Goal: Transaction & Acquisition: Purchase product/service

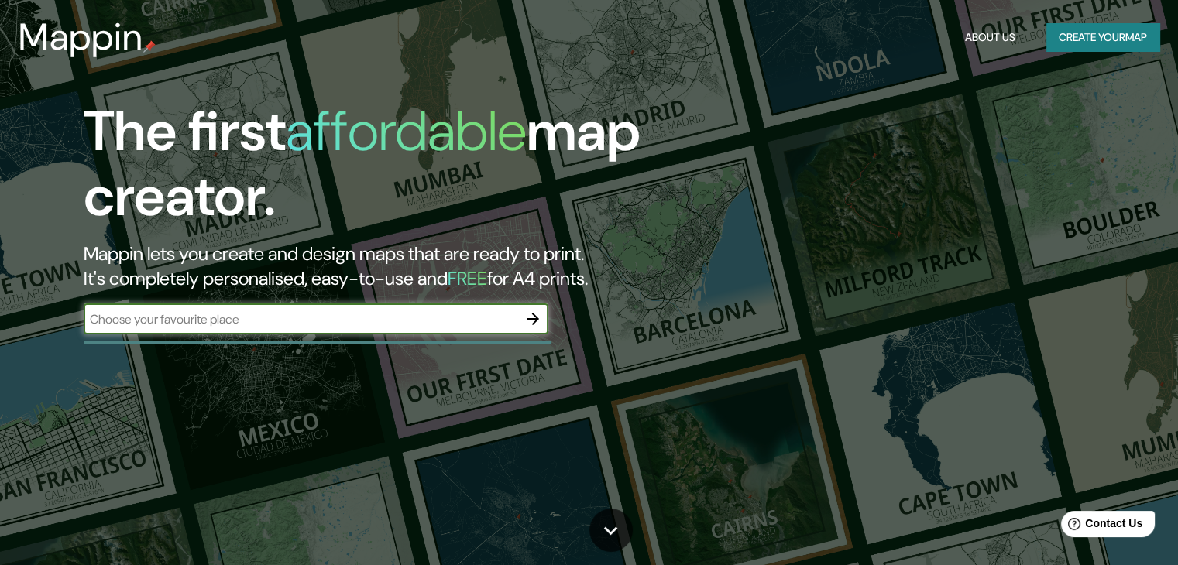
click at [379, 319] on input "text" at bounding box center [301, 319] width 434 height 18
click at [262, 323] on input "text" at bounding box center [301, 319] width 434 height 18
click at [295, 310] on input "QUIERO SER [PERSON_NAME]" at bounding box center [301, 319] width 434 height 18
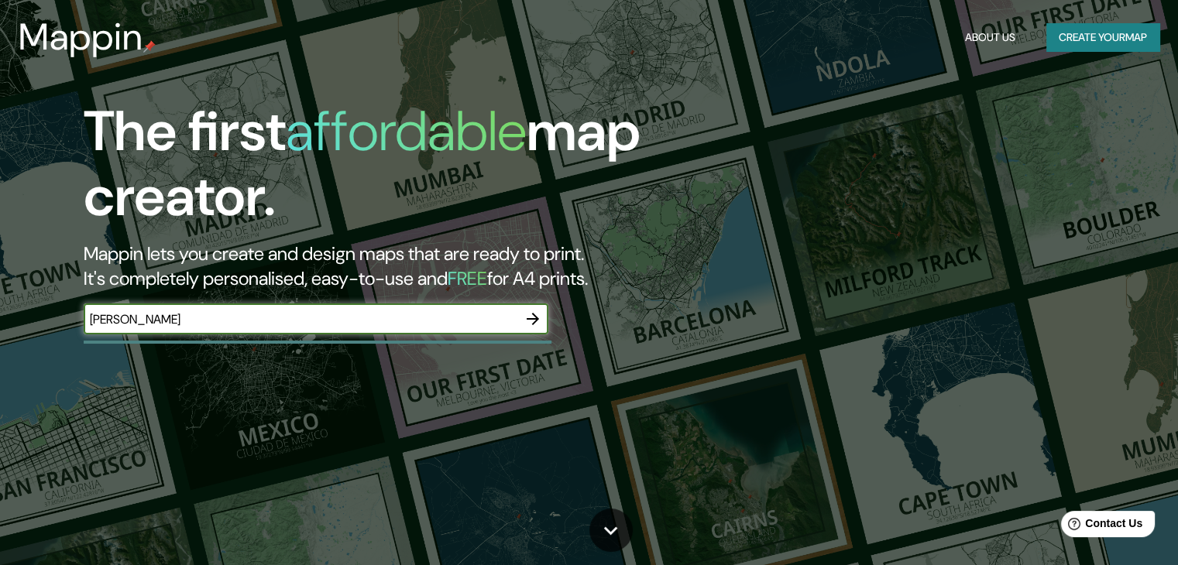
type input "[PERSON_NAME]"
click at [526, 314] on icon "button" at bounding box center [532, 319] width 19 height 19
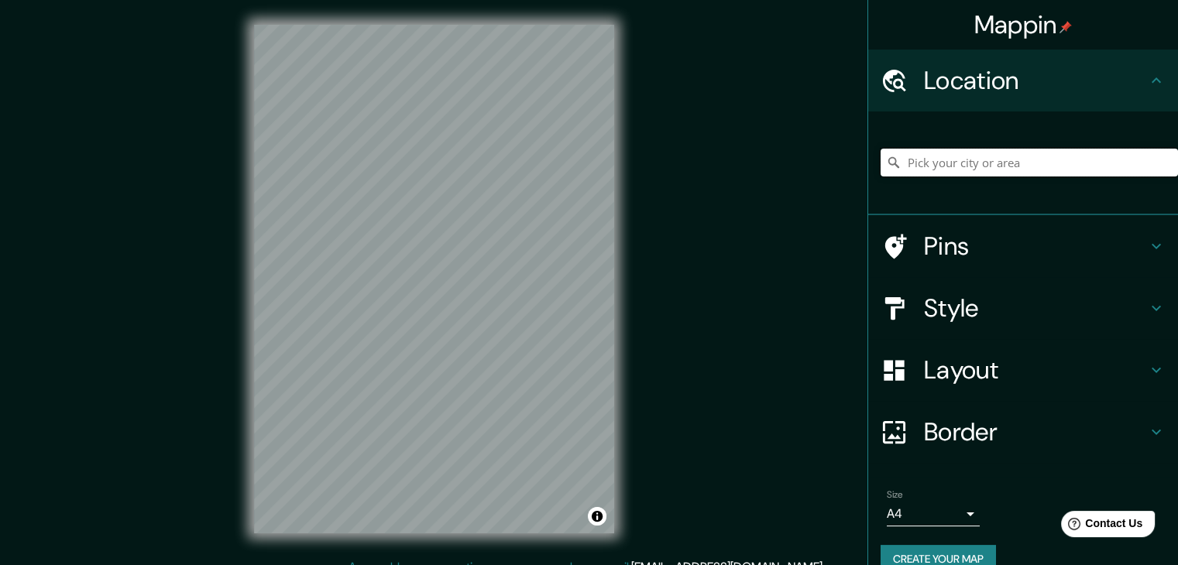
click at [917, 170] on input "Pick your city or area" at bounding box center [1028, 163] width 297 height 28
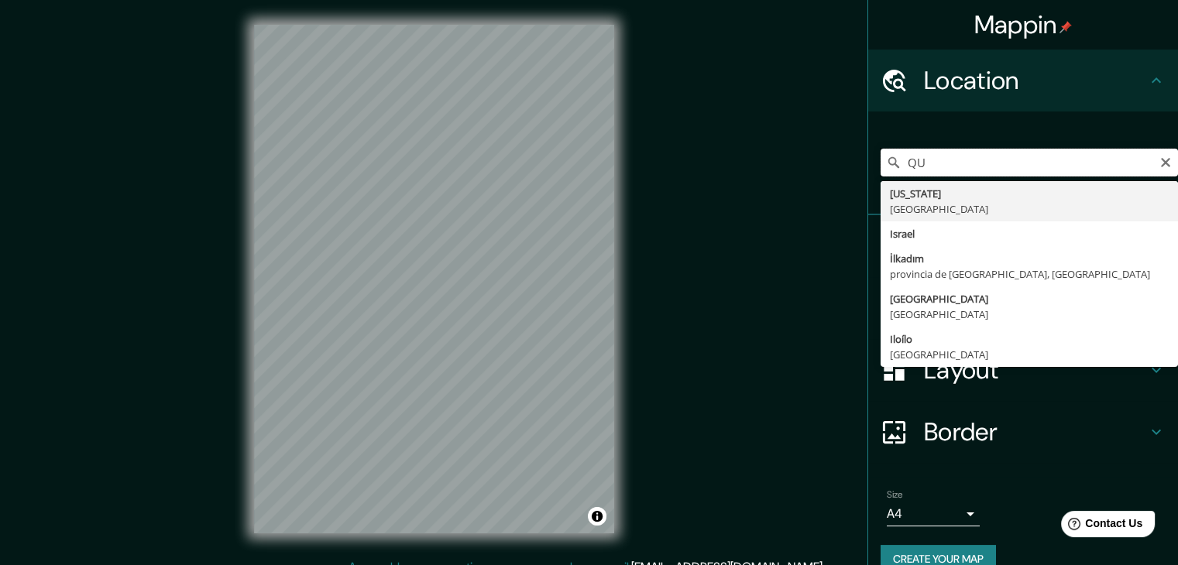
type input "Q"
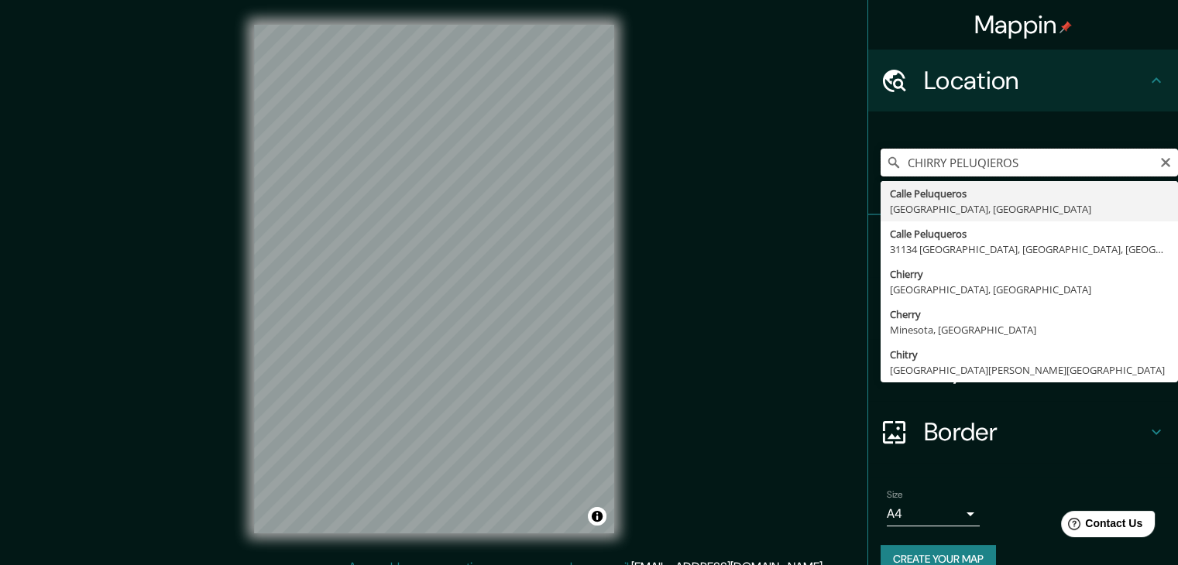
click at [1016, 157] on input "CHIRRY PELUQIEROS" at bounding box center [1028, 163] width 297 height 28
type input "I"
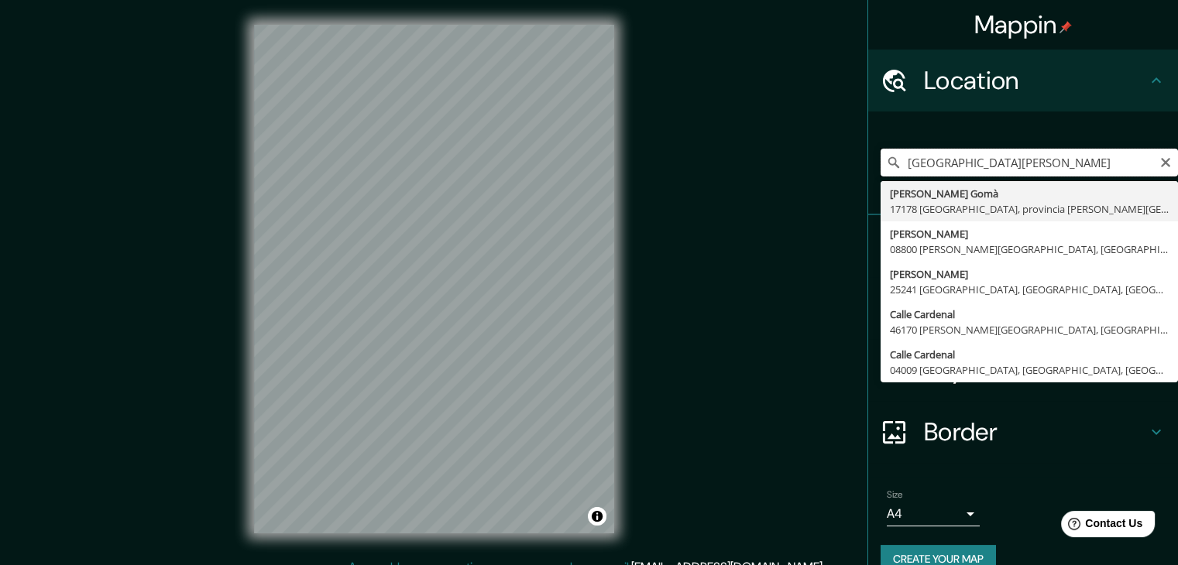
click at [942, 152] on input "[GEOGRAPHIC_DATA][PERSON_NAME]" at bounding box center [1028, 163] width 297 height 28
paste input ". [STREET_ADDRESS][PERSON_NAME][PERSON_NAME]"
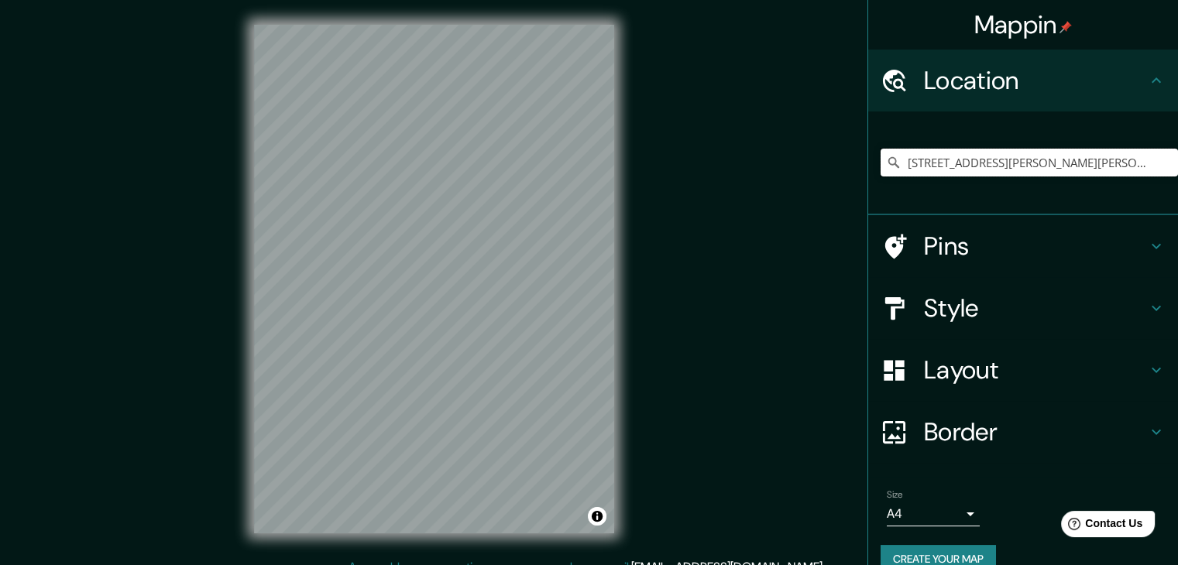
type input "[STREET_ADDRESS][PERSON_NAME][PERSON_NAME][PERSON_NAME]"
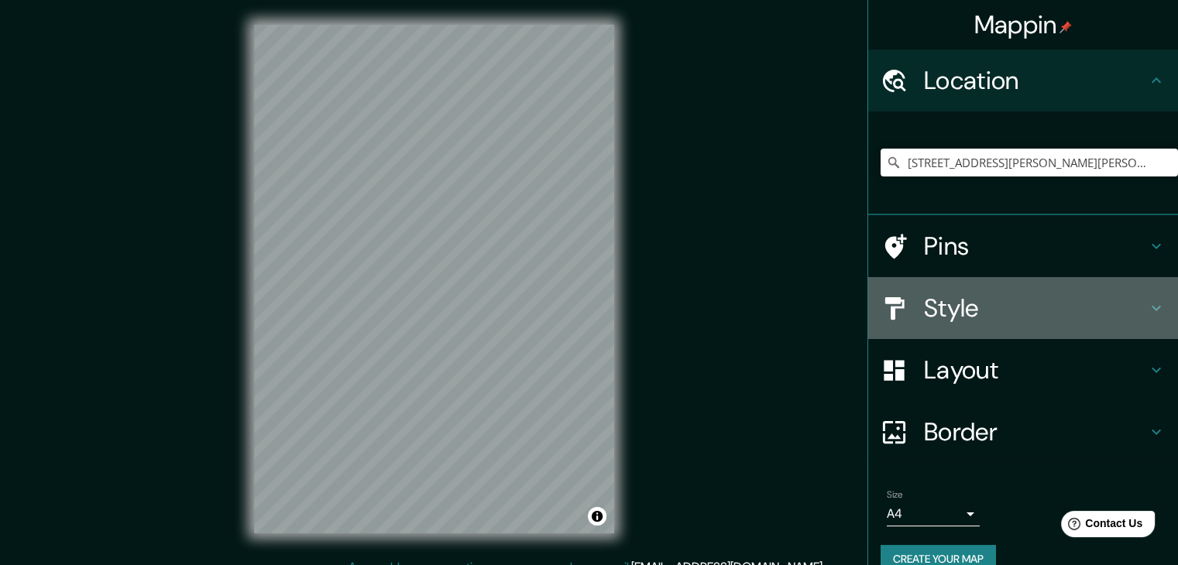
click at [1027, 296] on h4 "Style" at bounding box center [1035, 308] width 223 height 31
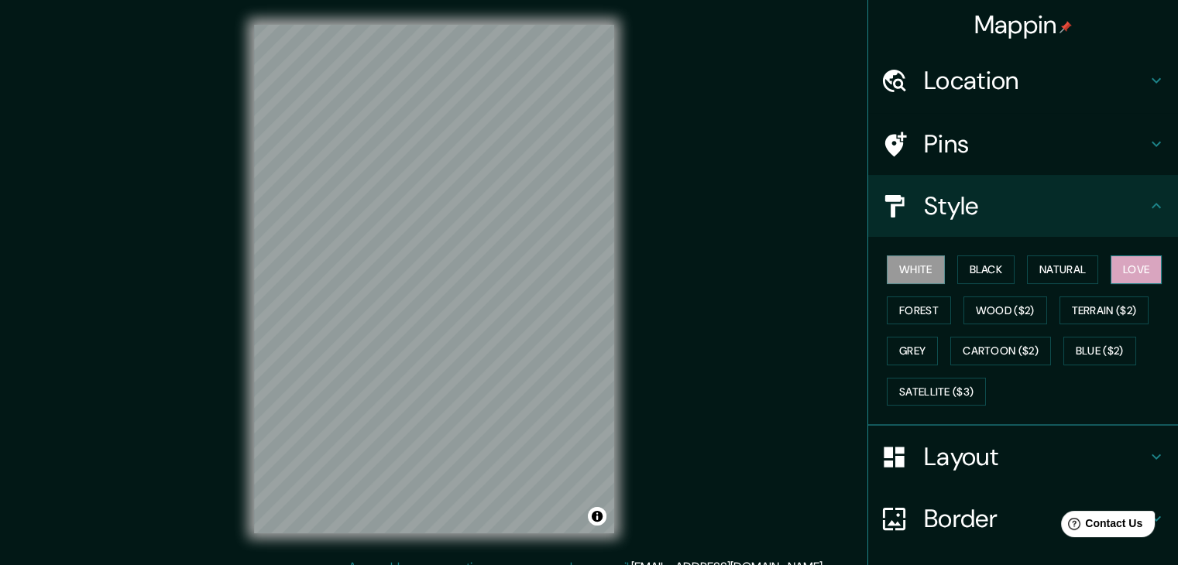
click at [1123, 269] on button "Love" at bounding box center [1135, 269] width 51 height 29
click at [1062, 278] on button "Natural" at bounding box center [1062, 269] width 71 height 29
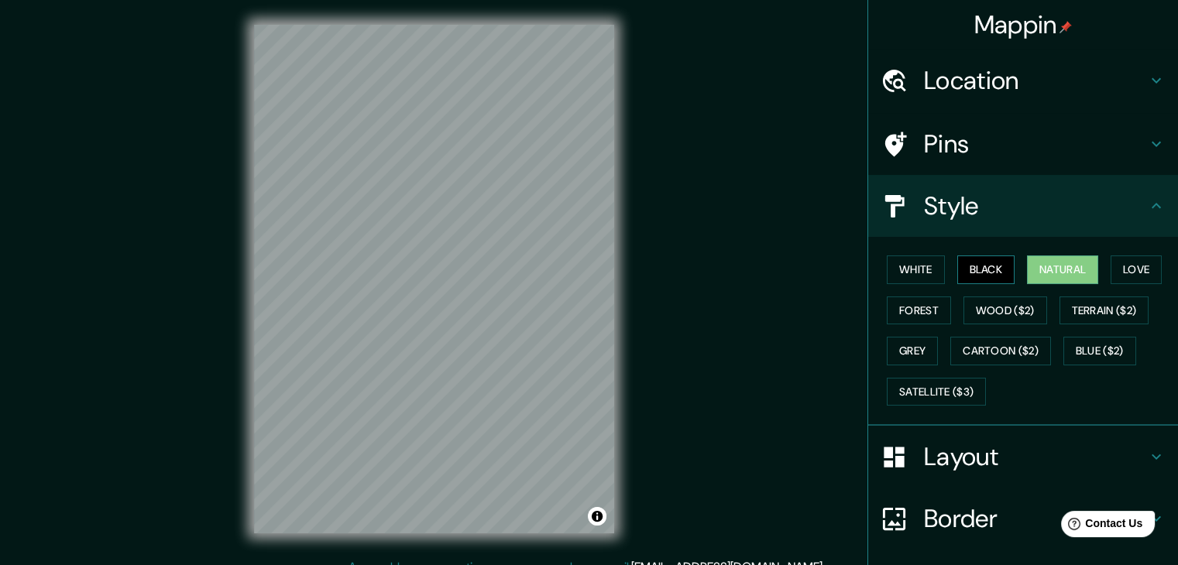
click at [989, 273] on button "Black" at bounding box center [986, 269] width 58 height 29
click at [910, 273] on button "White" at bounding box center [915, 269] width 58 height 29
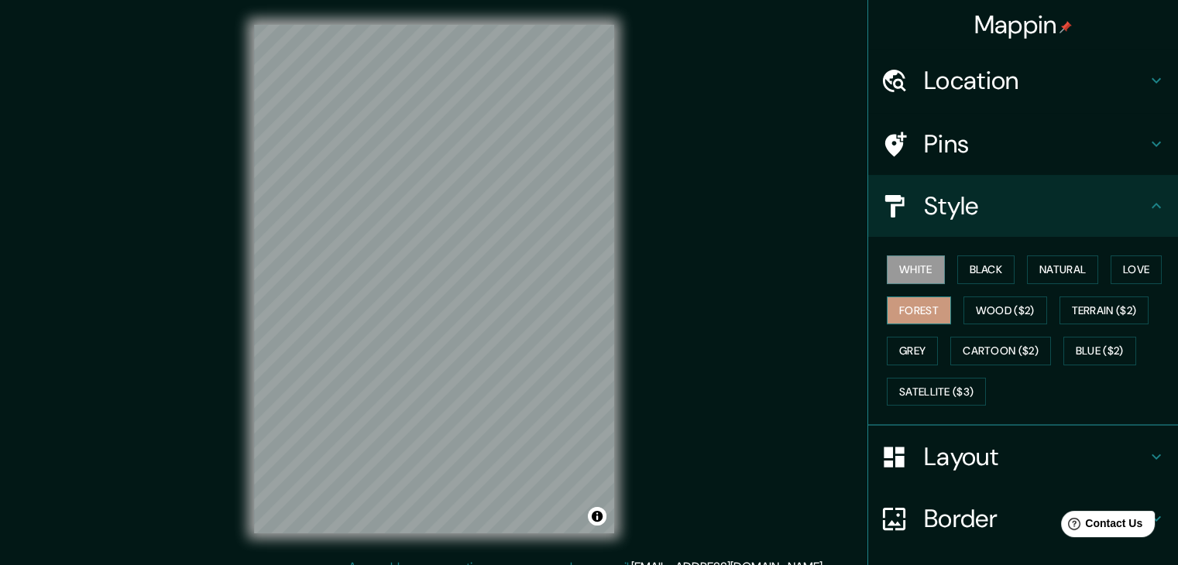
click at [917, 304] on button "Forest" at bounding box center [918, 311] width 64 height 29
click at [985, 303] on button "Wood ($2)" at bounding box center [1005, 311] width 84 height 29
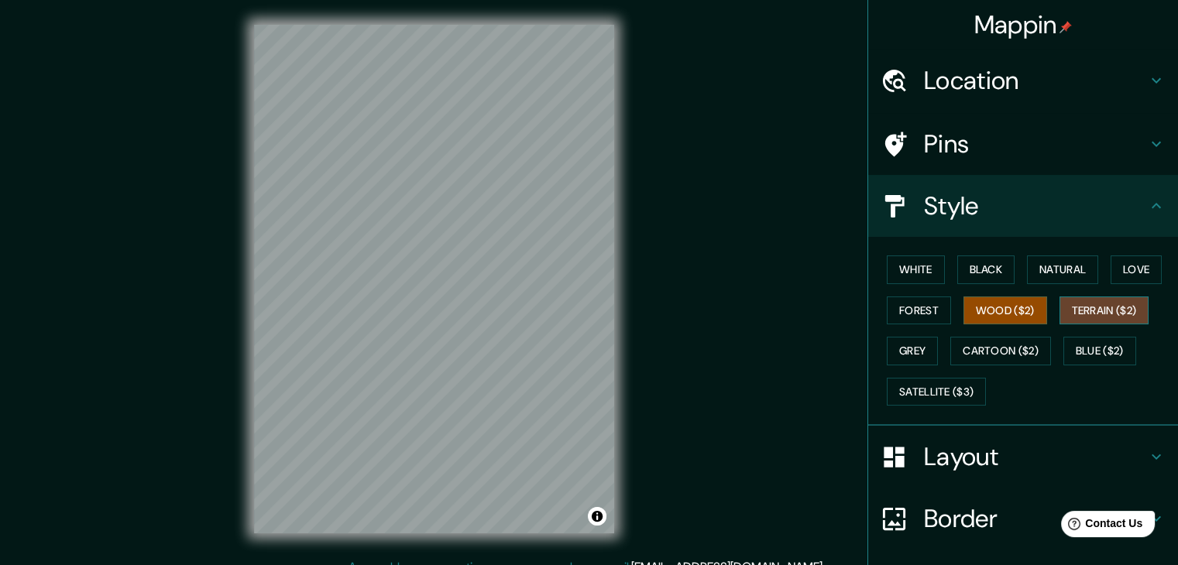
click at [1102, 306] on button "Terrain ($2)" at bounding box center [1104, 311] width 90 height 29
click at [1065, 338] on button "Blue ($2)" at bounding box center [1099, 351] width 73 height 29
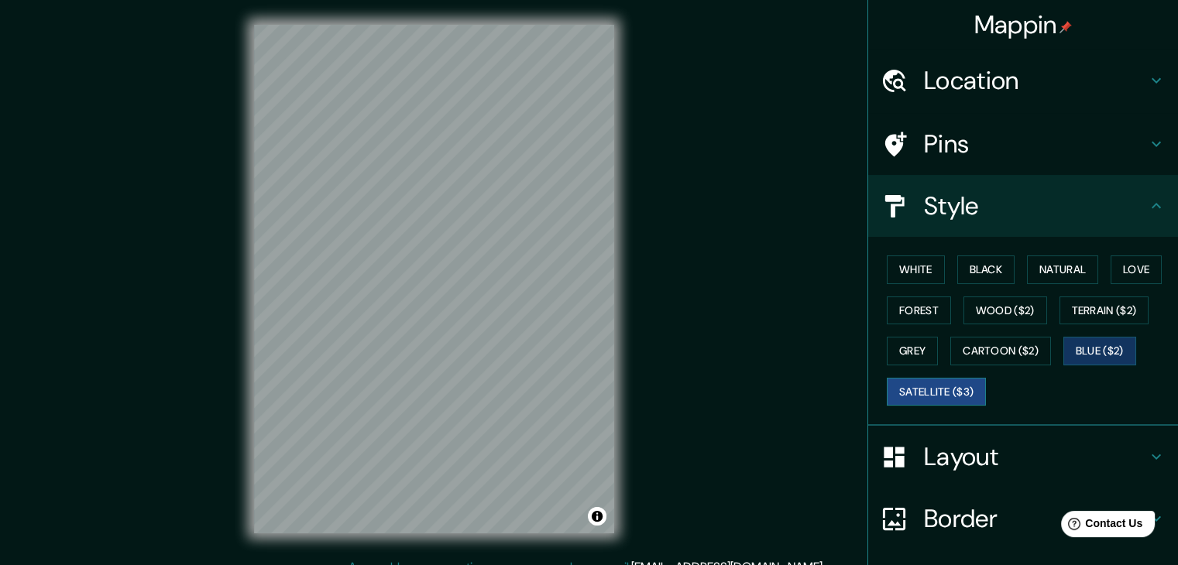
click at [959, 382] on button "Satellite ($3)" at bounding box center [935, 392] width 99 height 29
click at [976, 354] on button "Cartoon ($2)" at bounding box center [1000, 351] width 101 height 29
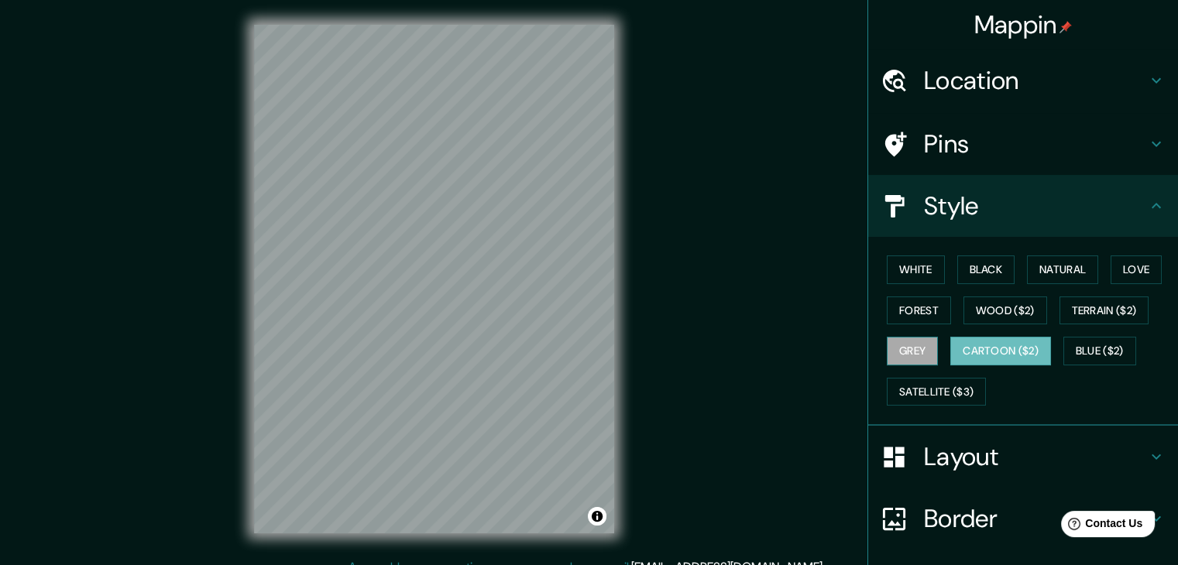
click at [897, 349] on button "Grey" at bounding box center [911, 351] width 51 height 29
click at [931, 380] on button "Satellite ($3)" at bounding box center [935, 392] width 99 height 29
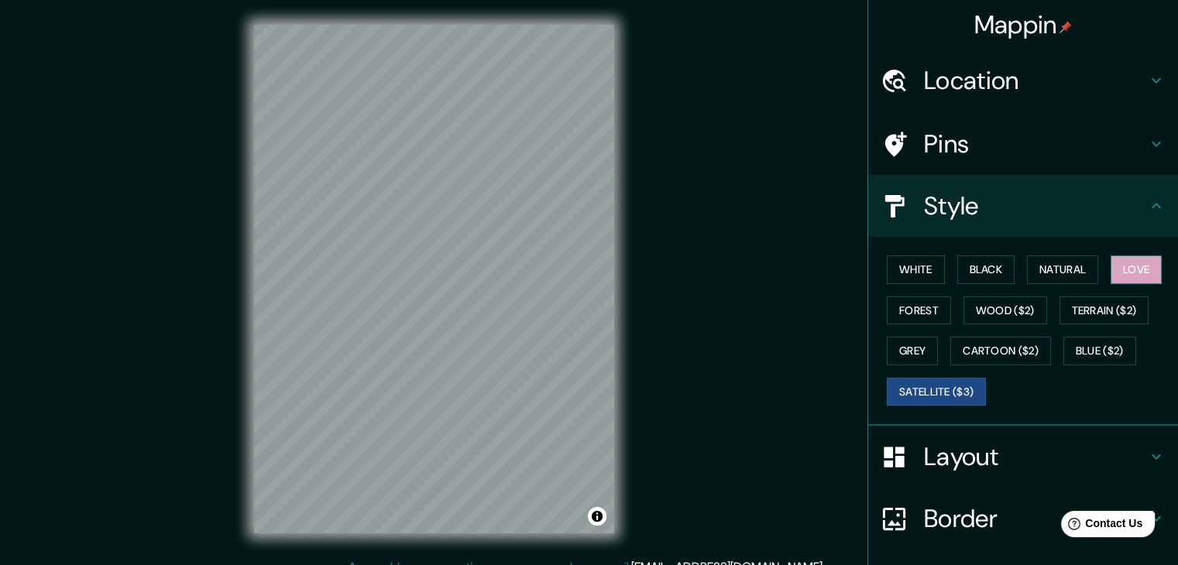
click at [1113, 276] on button "Love" at bounding box center [1135, 269] width 51 height 29
click at [904, 272] on button "White" at bounding box center [915, 269] width 58 height 29
click at [1110, 271] on button "Love" at bounding box center [1135, 269] width 51 height 29
click at [926, 389] on button "Satellite ($3)" at bounding box center [935, 392] width 99 height 29
click at [1004, 354] on button "Cartoon ($2)" at bounding box center [1000, 351] width 101 height 29
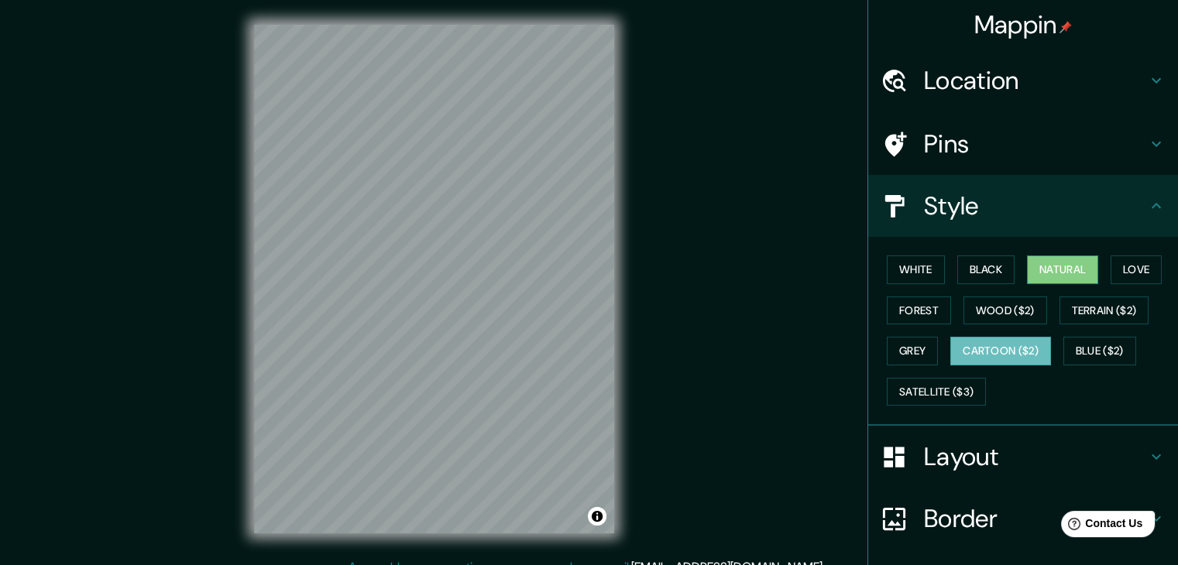
click at [1031, 265] on button "Natural" at bounding box center [1062, 269] width 71 height 29
click at [911, 267] on button "White" at bounding box center [915, 269] width 58 height 29
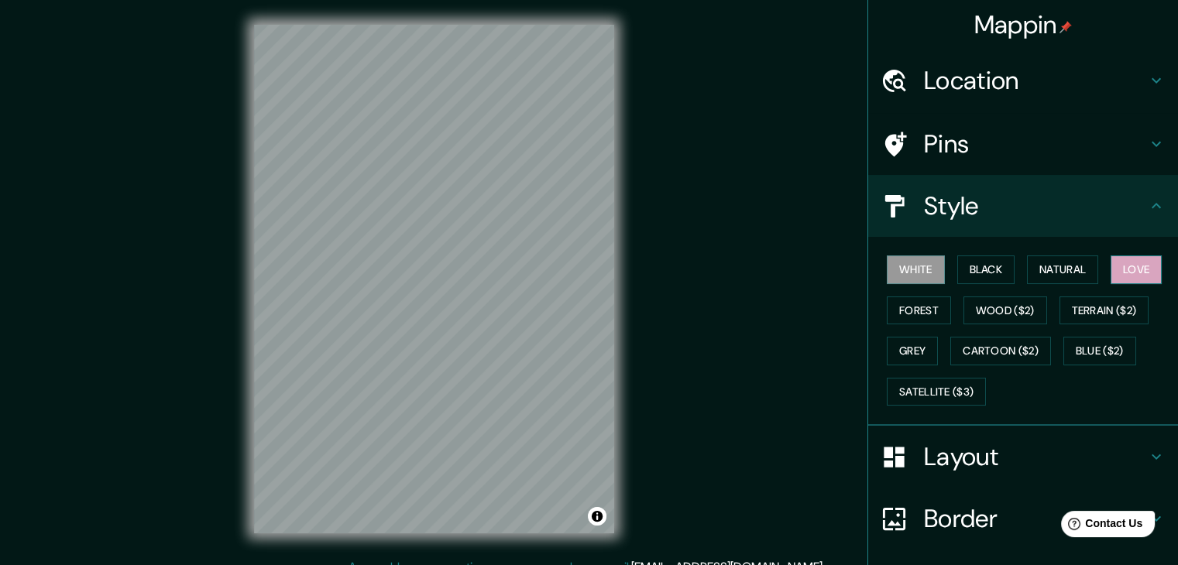
click at [1132, 266] on button "Love" at bounding box center [1135, 269] width 51 height 29
click at [667, 190] on div "Mappin Location [STREET_ADDRESS][PERSON_NAME][PERSON_NAME][PERSON_NAME] [STREET…" at bounding box center [589, 291] width 1178 height 583
click at [667, 178] on div "Mappin Location [STREET_ADDRESS][PERSON_NAME][PERSON_NAME][PERSON_NAME] [STREET…" at bounding box center [589, 291] width 1178 height 583
click at [990, 72] on h4 "Location" at bounding box center [1035, 80] width 223 height 31
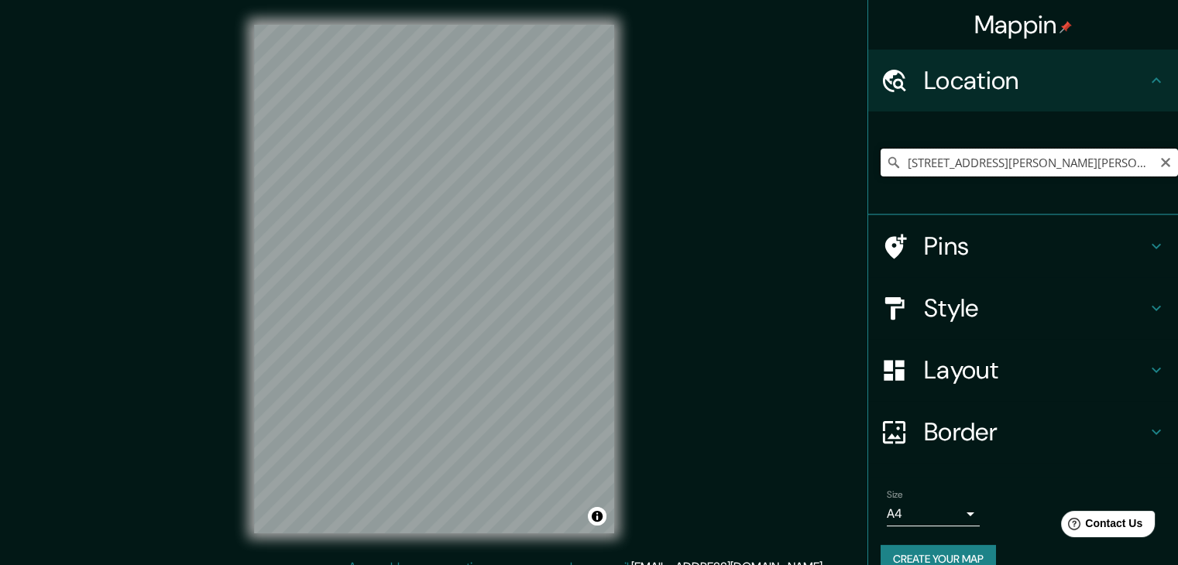
click at [1038, 163] on input "[STREET_ADDRESS][PERSON_NAME][PERSON_NAME][PERSON_NAME]" at bounding box center [1028, 163] width 297 height 28
click at [1040, 163] on input "[STREET_ADDRESS][PERSON_NAME][PERSON_NAME][PERSON_NAME]" at bounding box center [1028, 163] width 297 height 28
click at [1039, 163] on input "[STREET_ADDRESS][PERSON_NAME][PERSON_NAME][PERSON_NAME]" at bounding box center [1028, 163] width 297 height 28
paste input "[STREET_ADDRESS][PERSON_NAME][PERSON_NAME][PERSON_NAME]"
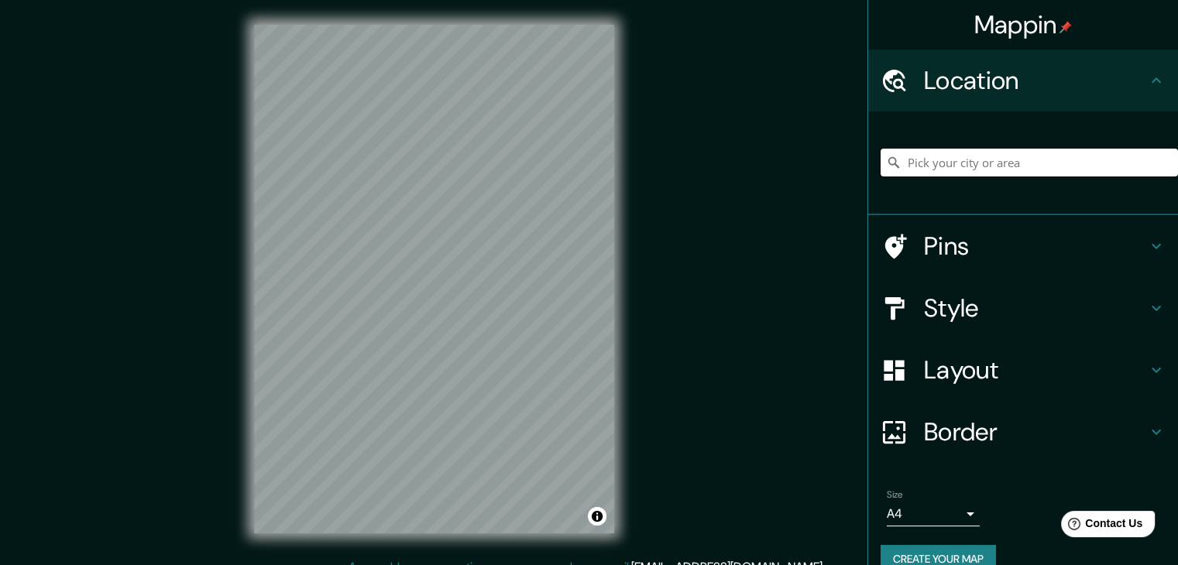
type input "[STREET_ADDRESS][PERSON_NAME][PERSON_NAME][PERSON_NAME]"
click at [641, 187] on div "Mappin Location [STREET_ADDRESS][PERSON_NAME][PERSON_NAME][PERSON_NAME] [STREET…" at bounding box center [589, 291] width 1178 height 583
click at [639, 186] on div "Mappin Location [STREET_ADDRESS][PERSON_NAME][PERSON_NAME][PERSON_NAME] [STREET…" at bounding box center [589, 291] width 1178 height 583
click at [900, 510] on body "Mappin Location [STREET_ADDRESS][PERSON_NAME][PERSON_NAME][PERSON_NAME] [STREET…" at bounding box center [589, 282] width 1178 height 565
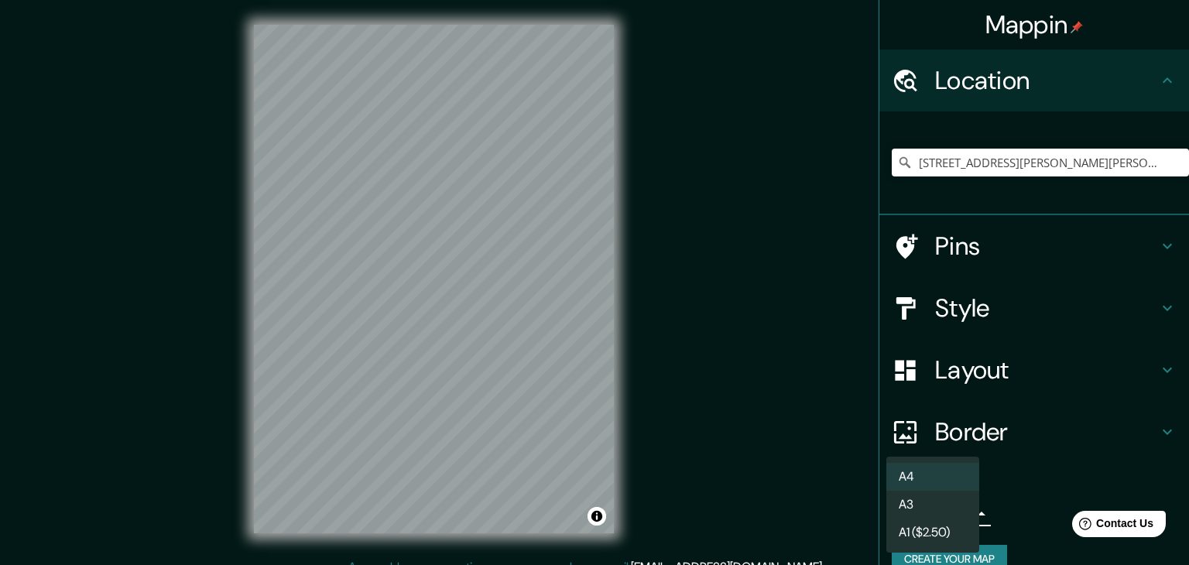
click at [761, 249] on div at bounding box center [594, 282] width 1189 height 565
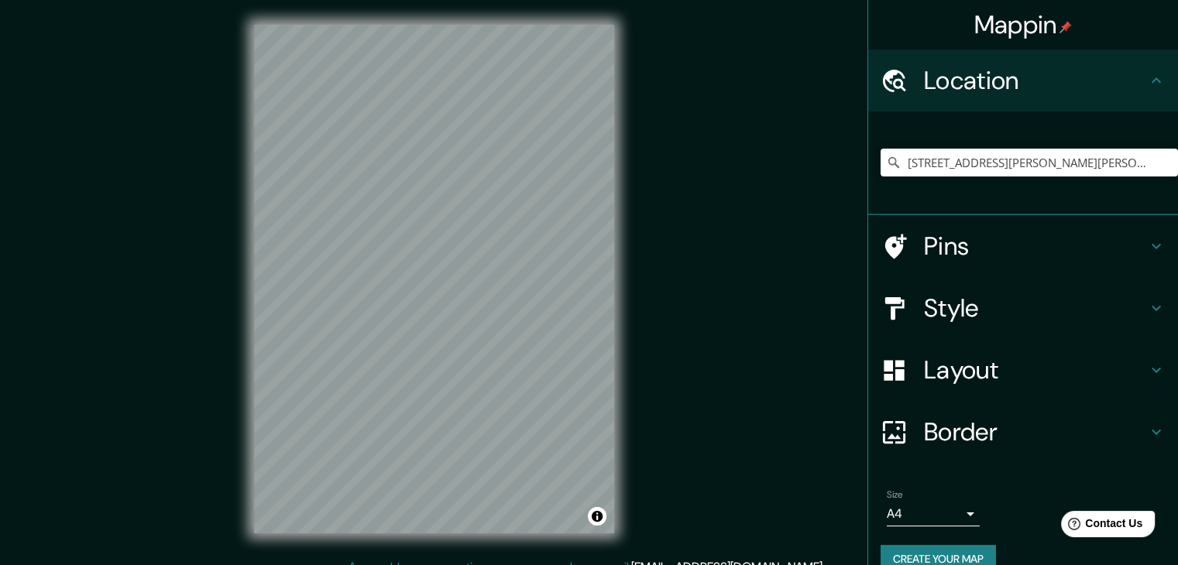
click at [974, 259] on h4 "Pins" at bounding box center [1035, 246] width 223 height 31
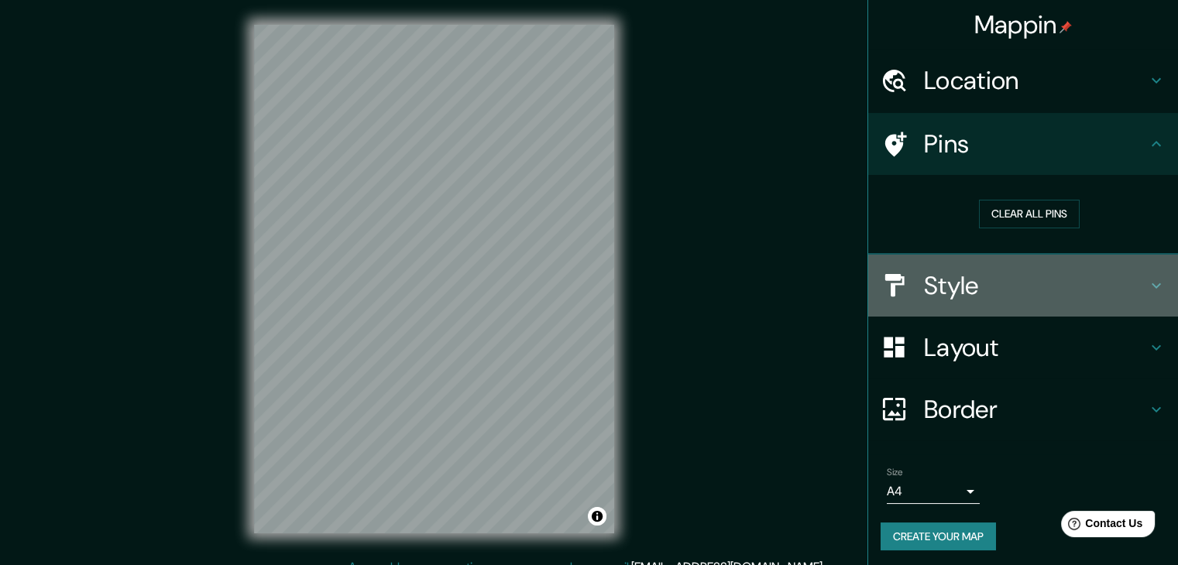
click at [966, 298] on h4 "Style" at bounding box center [1035, 285] width 223 height 31
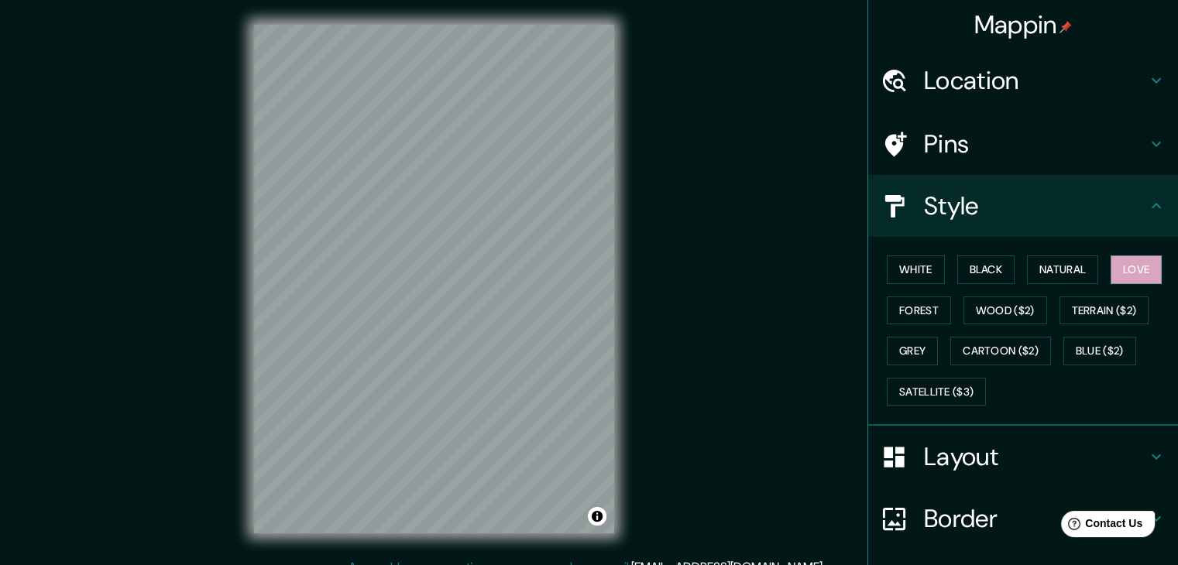
click at [962, 435] on div "Layout" at bounding box center [1023, 457] width 310 height 62
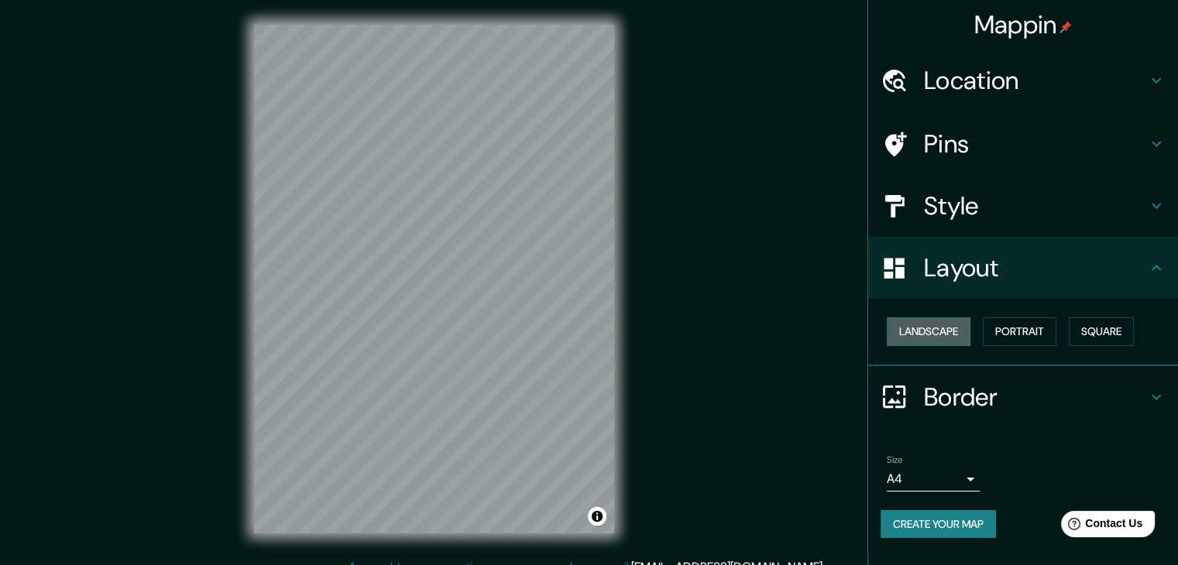
click at [955, 334] on button "Landscape" at bounding box center [928, 331] width 84 height 29
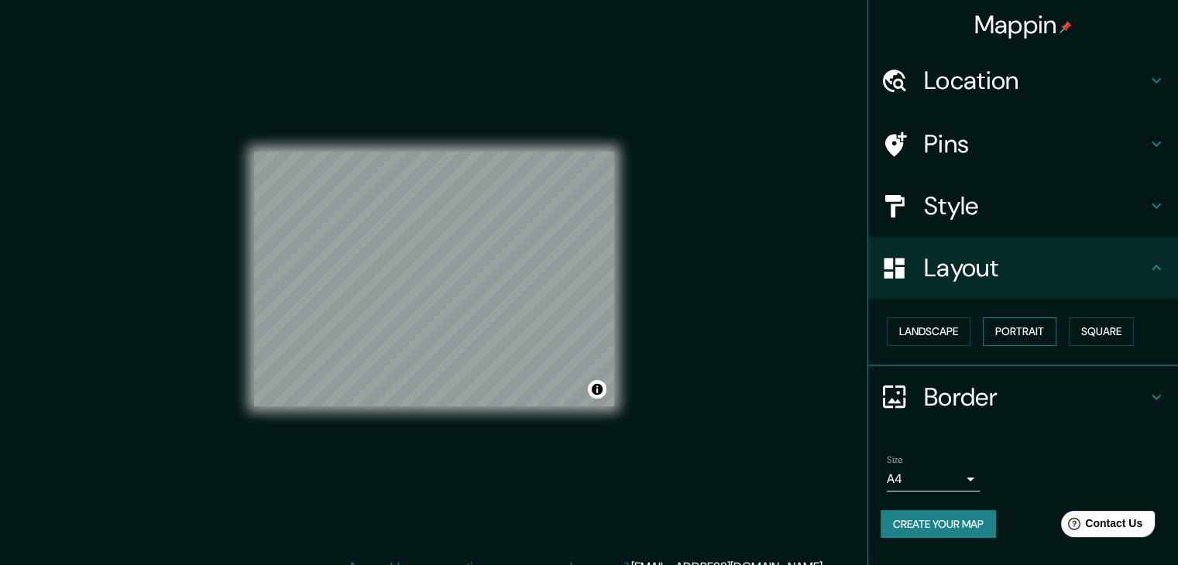
click at [1013, 332] on button "Portrait" at bounding box center [1019, 331] width 74 height 29
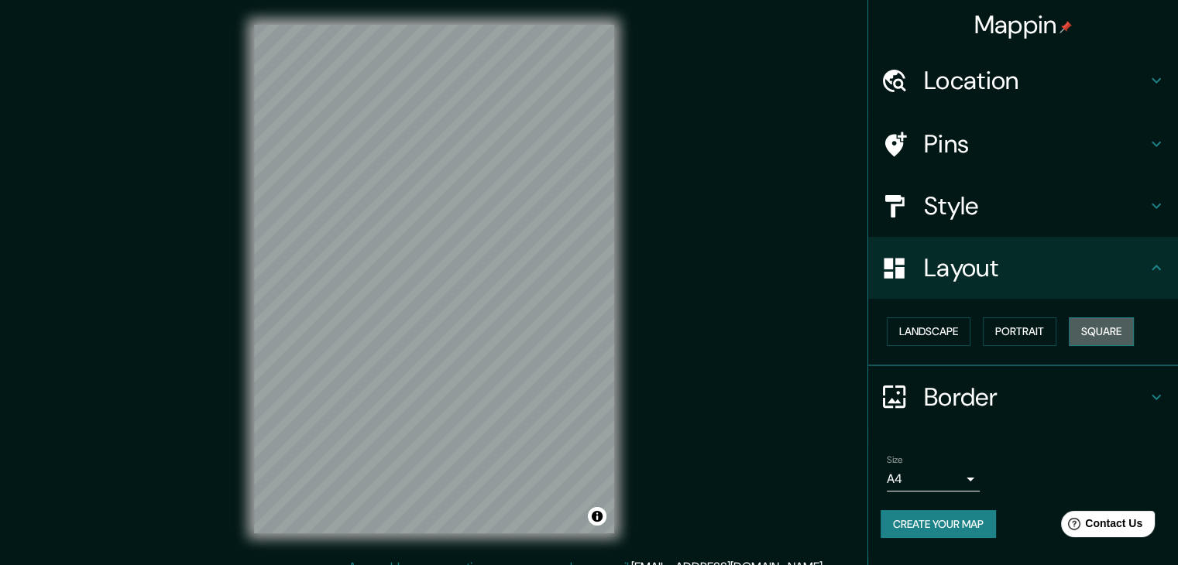
click at [1081, 324] on button "Square" at bounding box center [1100, 331] width 65 height 29
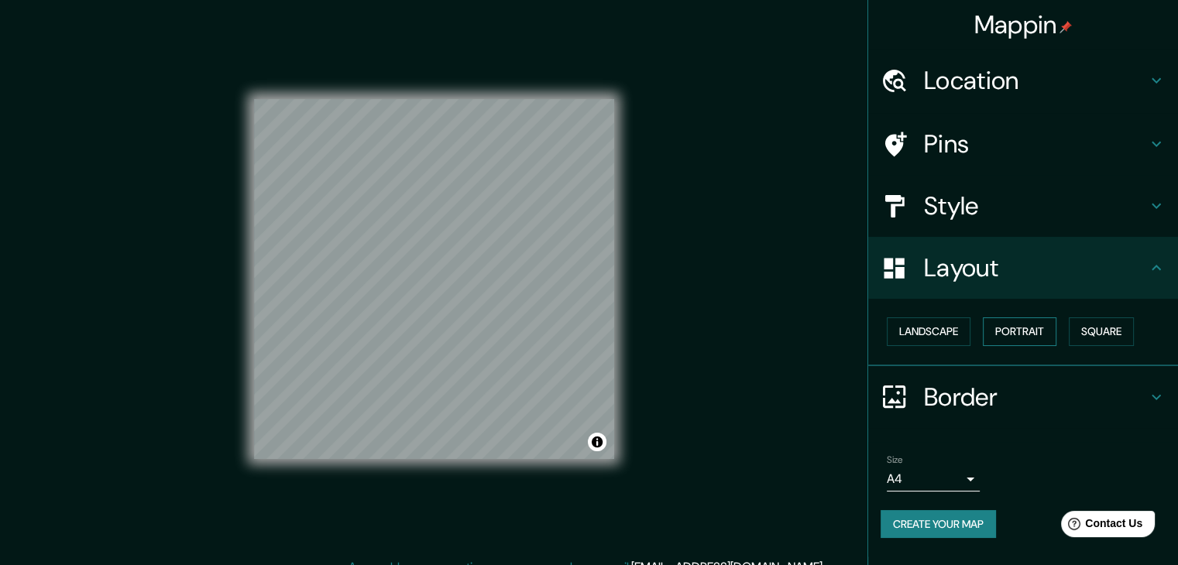
click at [1040, 332] on button "Portrait" at bounding box center [1019, 331] width 74 height 29
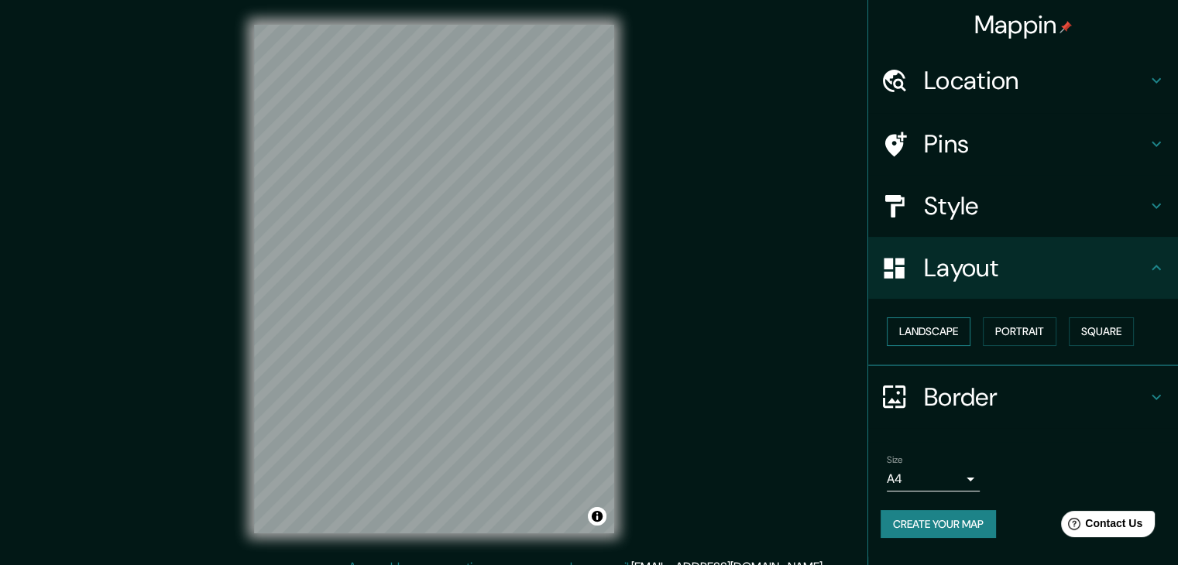
click at [944, 334] on button "Landscape" at bounding box center [928, 331] width 84 height 29
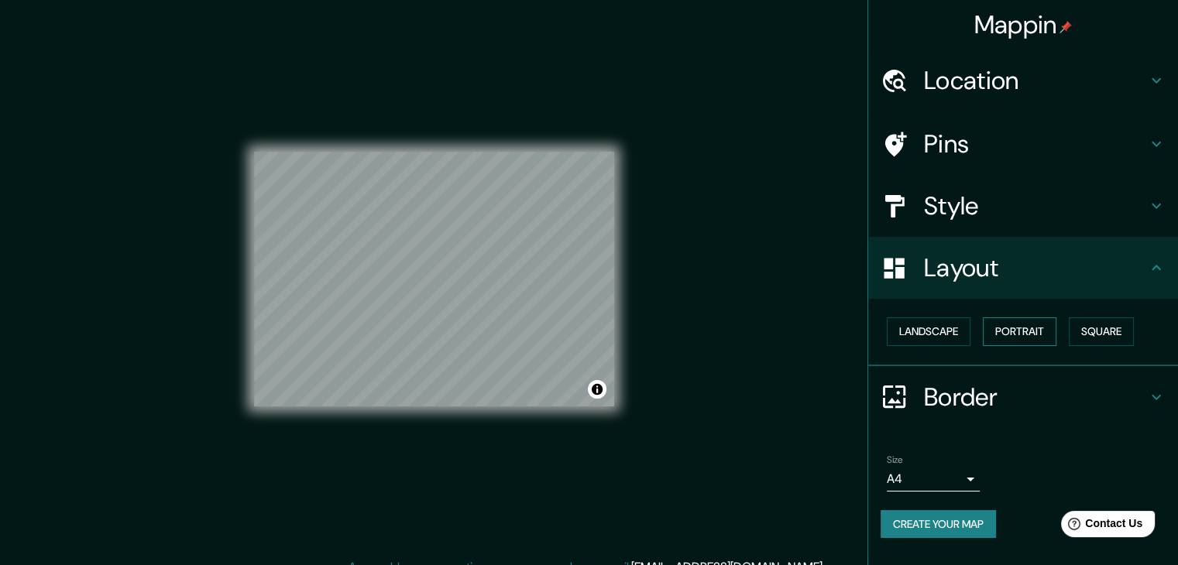
click at [1027, 335] on button "Portrait" at bounding box center [1019, 331] width 74 height 29
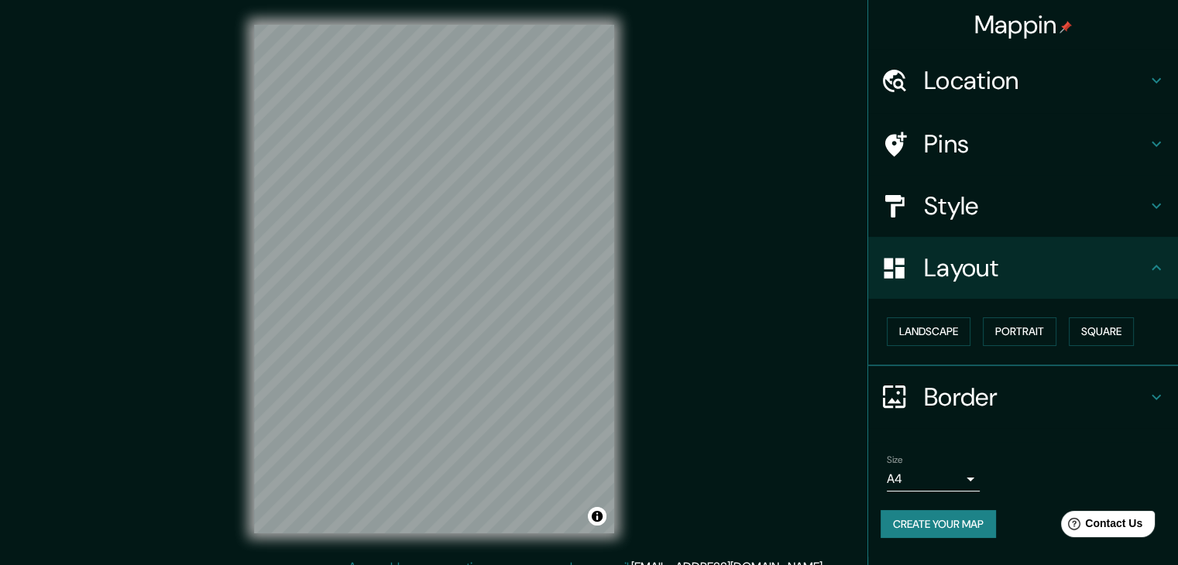
click at [968, 399] on h4 "Border" at bounding box center [1035, 397] width 223 height 31
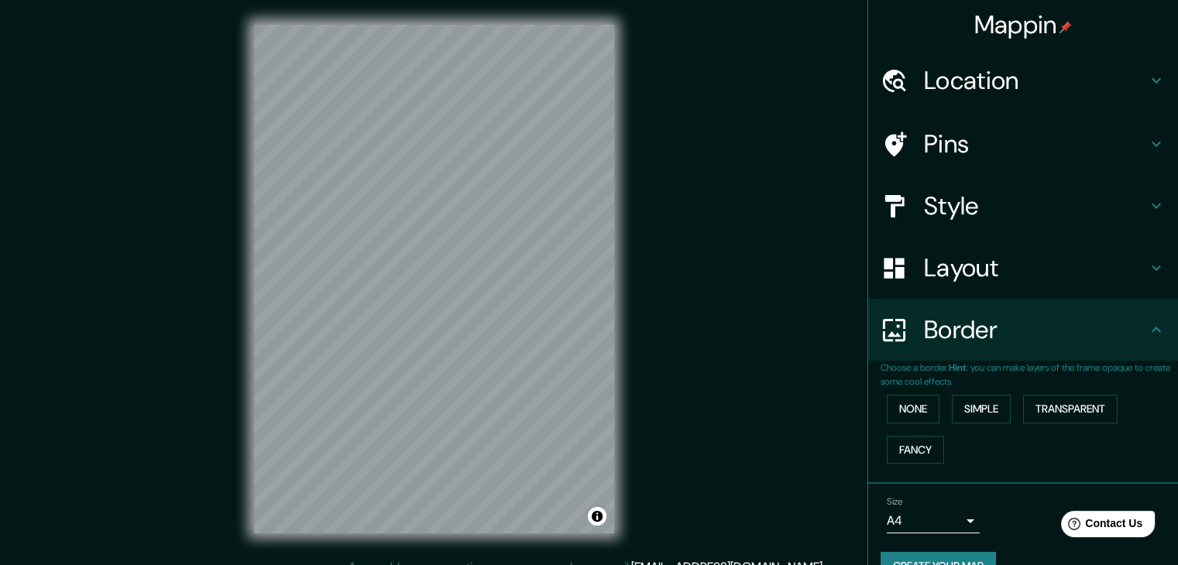
click at [640, 238] on div "Mappin Location [STREET_ADDRESS][PERSON_NAME][PERSON_NAME][PERSON_NAME] [STREET…" at bounding box center [589, 291] width 1178 height 583
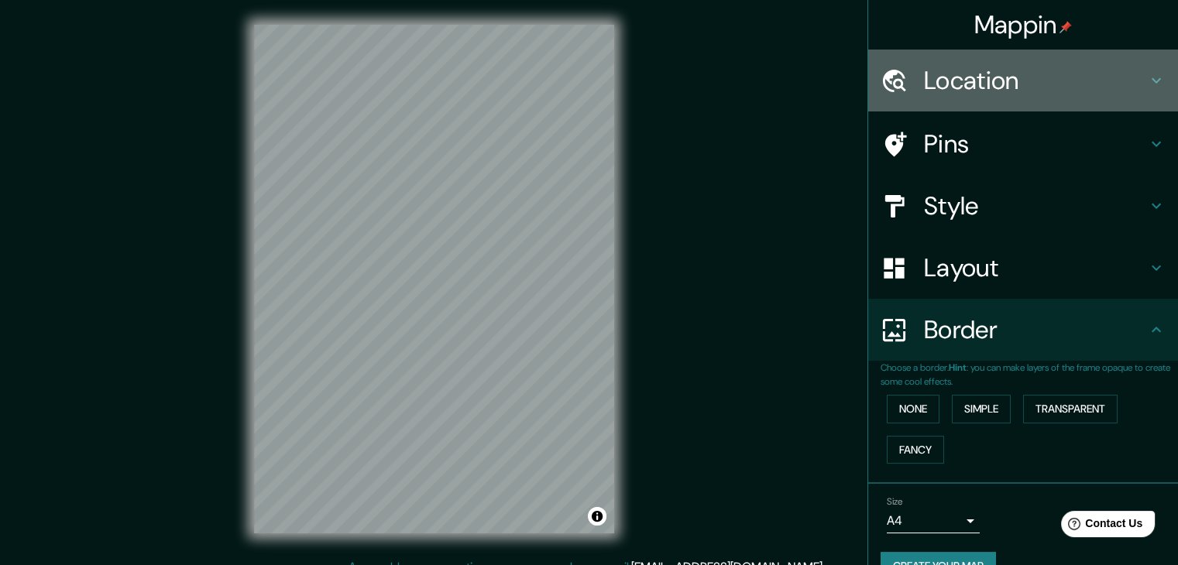
click at [934, 70] on h4 "Location" at bounding box center [1035, 80] width 223 height 31
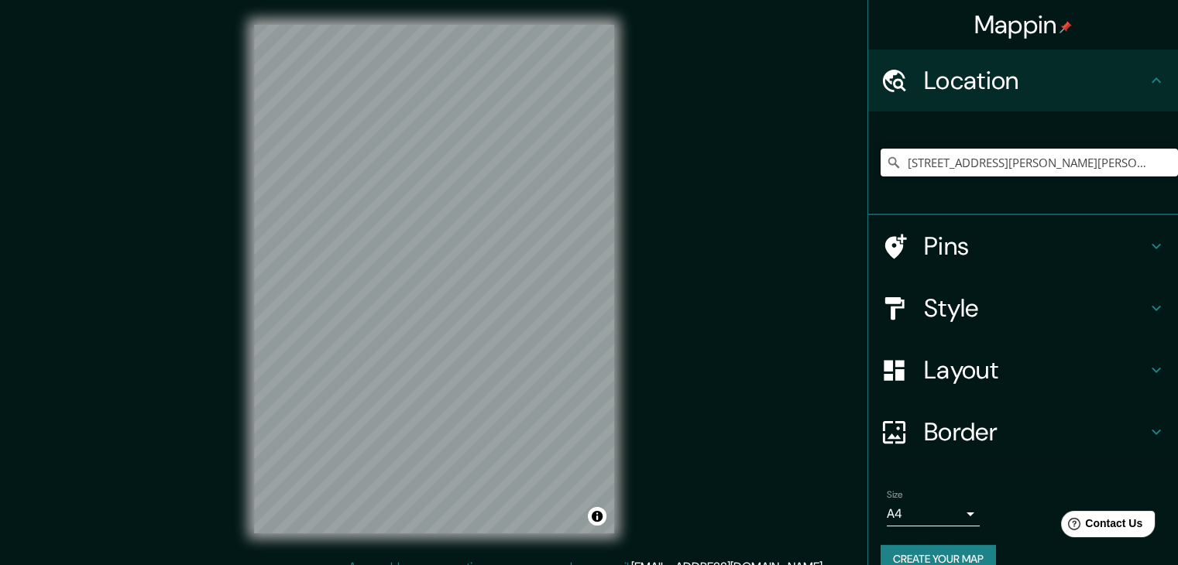
click at [991, 162] on input "[STREET_ADDRESS][PERSON_NAME][PERSON_NAME][PERSON_NAME]" at bounding box center [1028, 163] width 297 height 28
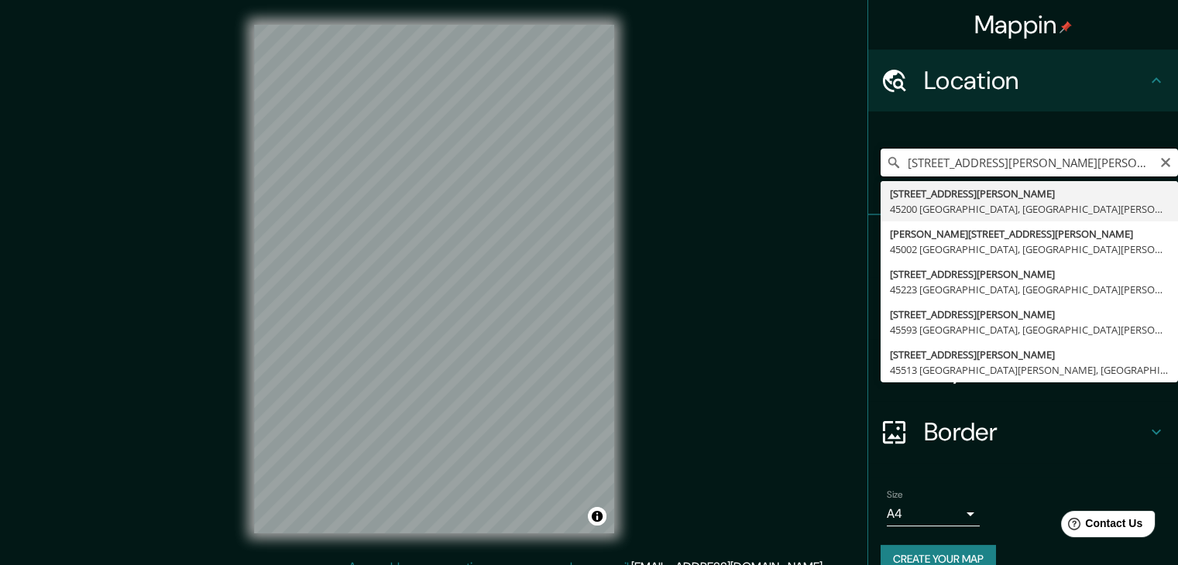
click at [991, 162] on input "[STREET_ADDRESS][PERSON_NAME][PERSON_NAME][PERSON_NAME]" at bounding box center [1028, 163] width 297 height 28
paste input "[STREET_ADDRESS][PERSON_NAME][PERSON_NAME][PERSON_NAME]"
type input "[STREET_ADDRESS][PERSON_NAME][PERSON_NAME][PERSON_NAME]"
